Goal: Task Accomplishment & Management: Use online tool/utility

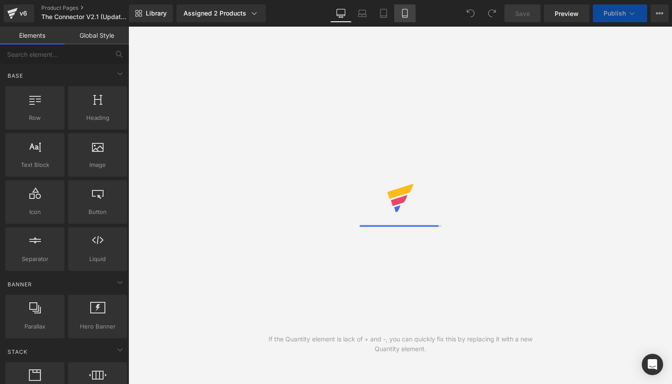
click at [407, 17] on icon at bounding box center [404, 13] width 5 height 8
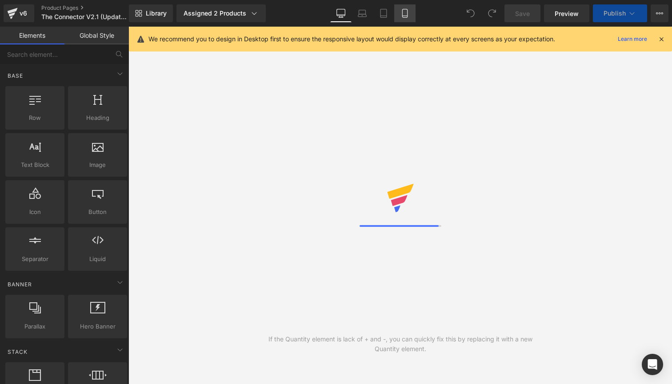
click at [404, 14] on icon at bounding box center [404, 13] width 9 height 9
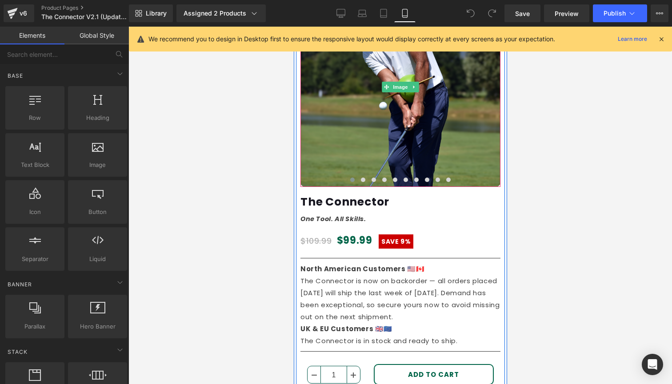
scroll to position [190, 0]
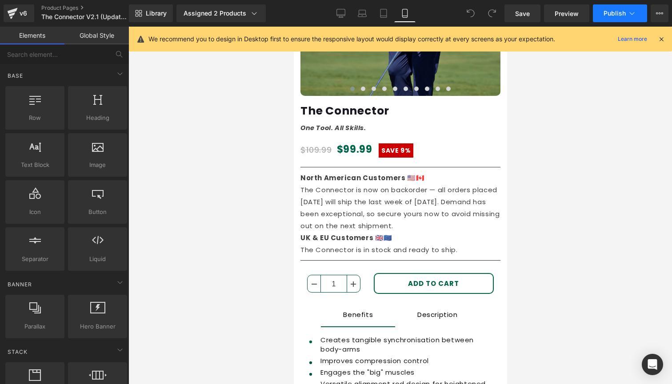
click at [633, 16] on icon at bounding box center [631, 13] width 9 height 9
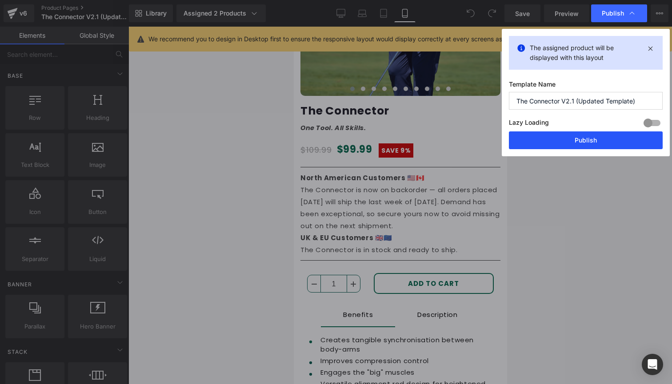
click at [587, 141] on button "Publish" at bounding box center [586, 141] width 154 height 18
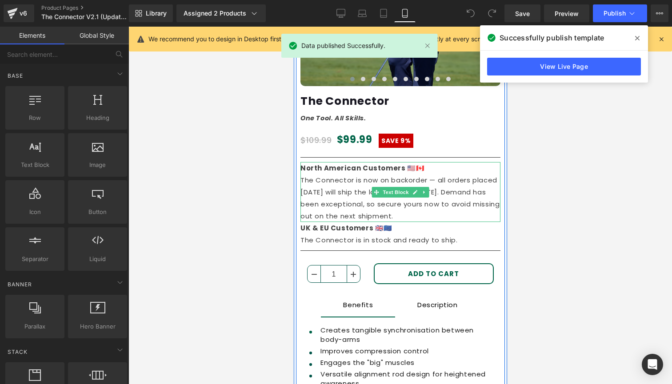
scroll to position [206, 0]
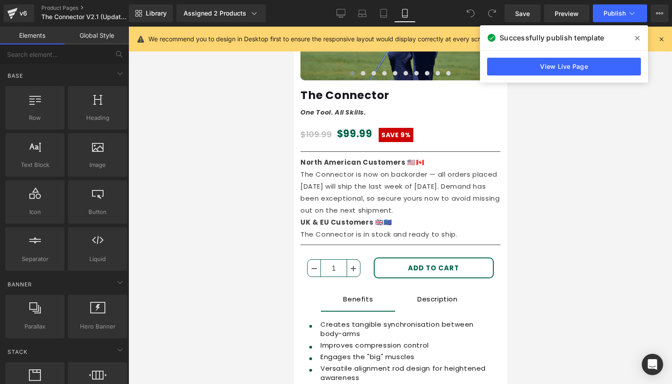
click at [639, 36] on span at bounding box center [637, 38] width 14 height 14
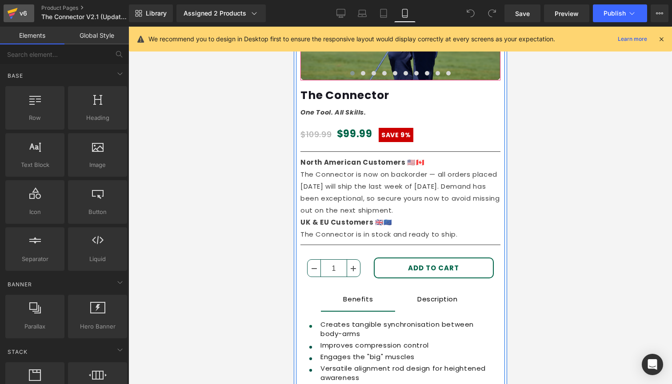
click at [20, 11] on div "v6" at bounding box center [23, 14] width 11 height 12
